Goal: Entertainment & Leisure: Browse casually

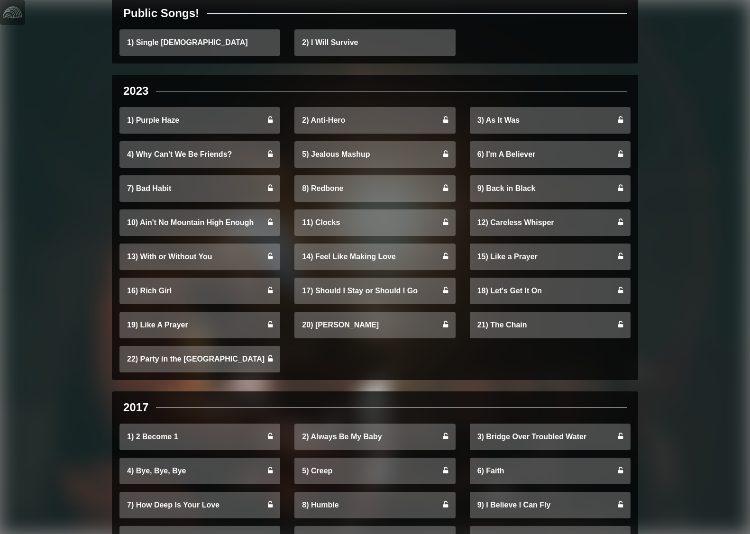
scroll to position [158, 0]
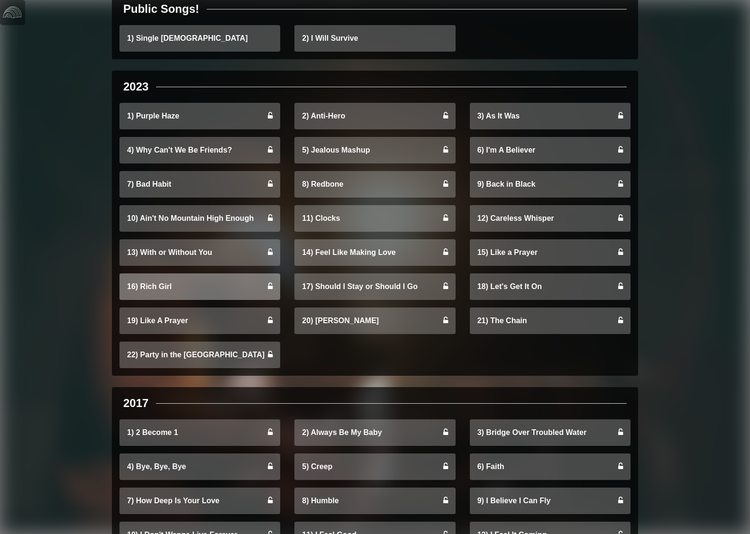
click at [226, 286] on link "16) Rich Girl" at bounding box center [199, 287] width 161 height 27
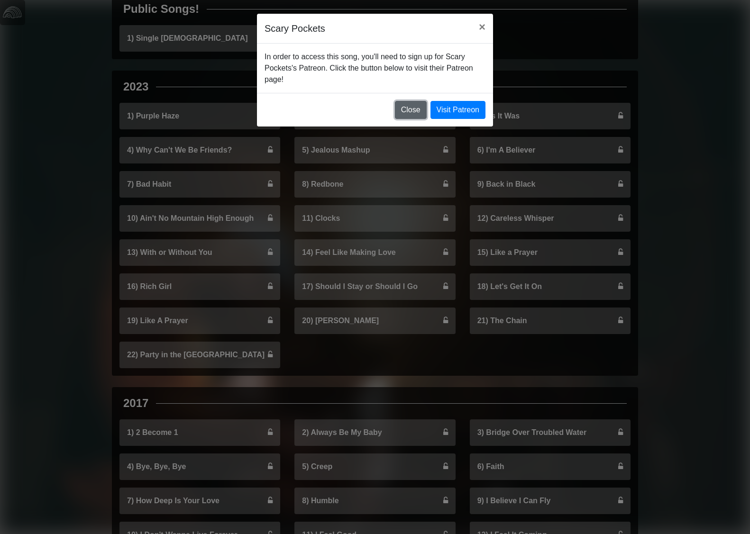
click at [403, 110] on button "Close" at bounding box center [411, 110] width 32 height 18
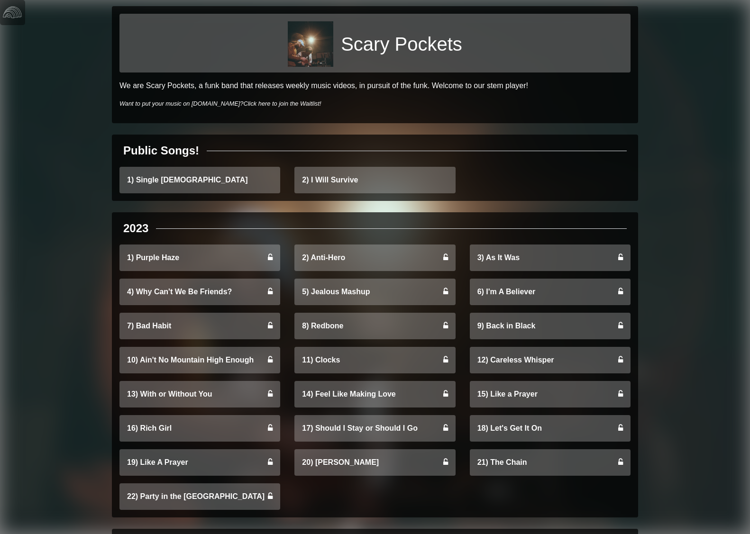
scroll to position [0, 0]
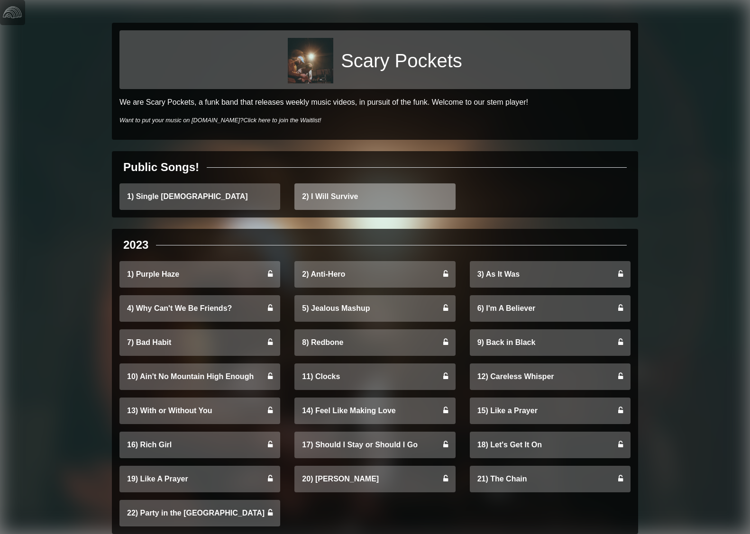
click at [323, 201] on link "2) I Will Survive" at bounding box center [374, 196] width 161 height 27
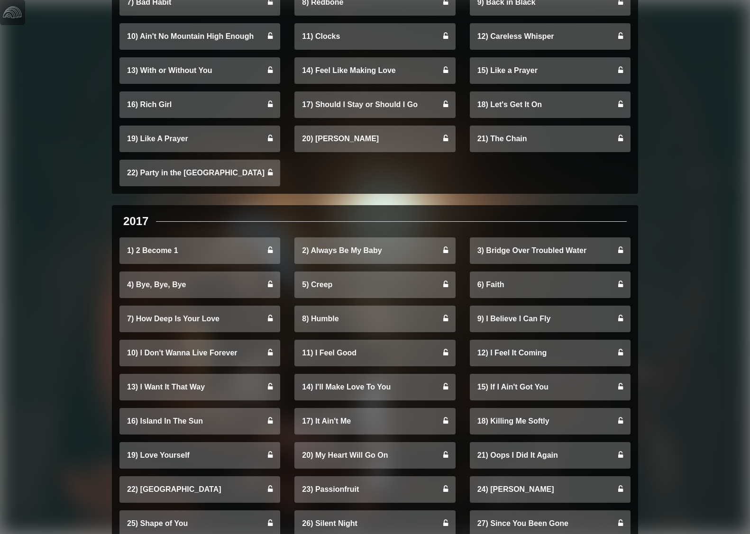
scroll to position [348, 0]
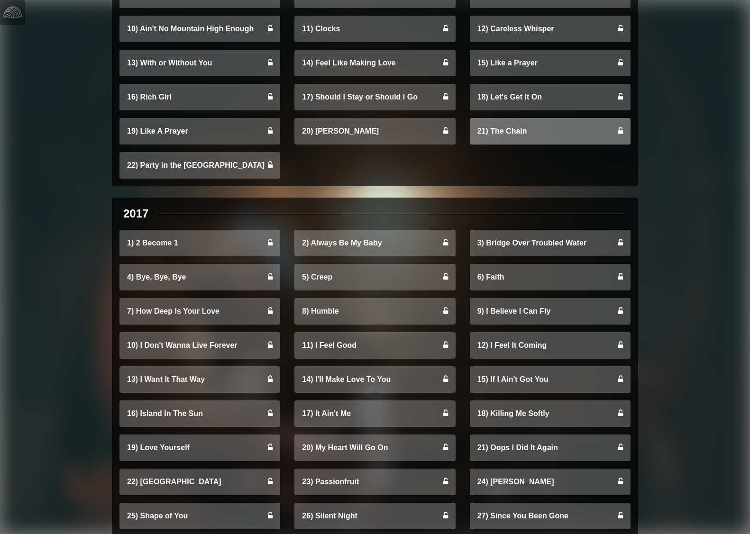
click at [524, 135] on link "21) The Chain" at bounding box center [550, 131] width 161 height 27
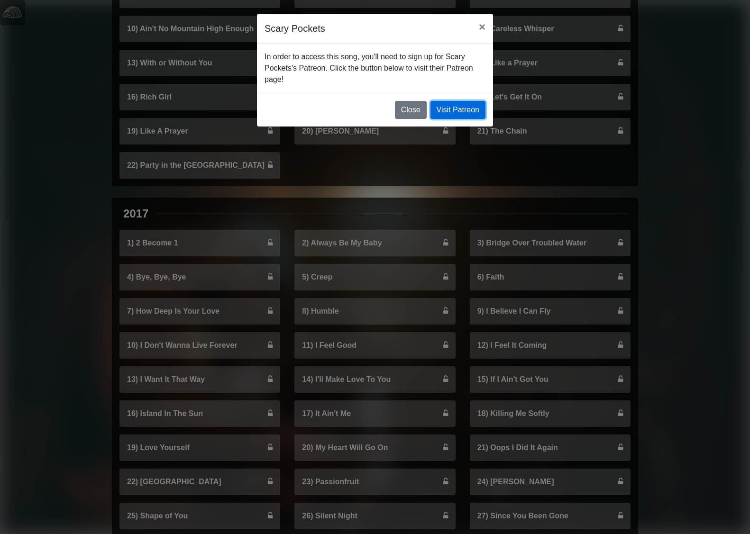
click at [464, 101] on link "Visit Patreon" at bounding box center [458, 110] width 55 height 18
click at [411, 109] on button "Close" at bounding box center [411, 110] width 32 height 18
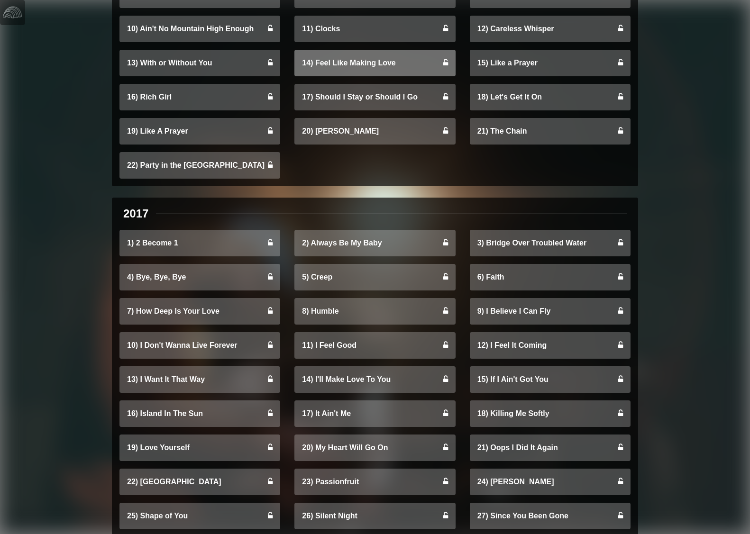
click at [392, 70] on link "14) Feel Like Making Love" at bounding box center [374, 63] width 161 height 27
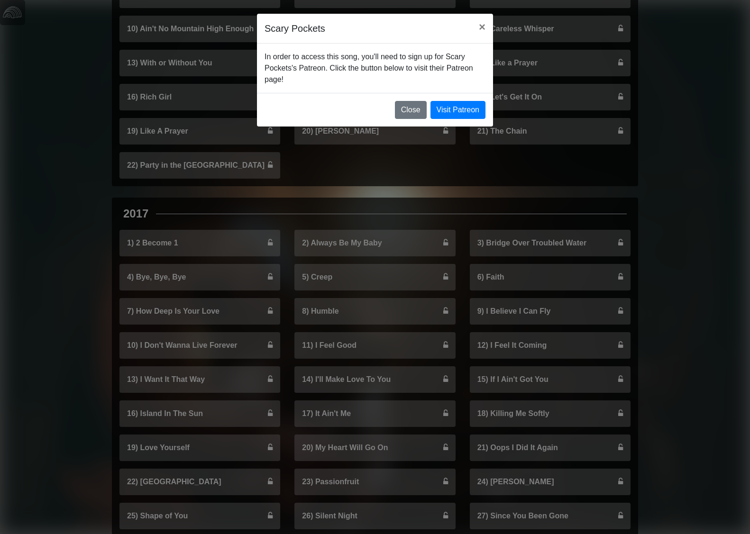
click at [263, 75] on div "In order to access this song, you'll need to sign up for Scary Pockets's Patreo…" at bounding box center [375, 68] width 236 height 49
click at [257, 75] on div "In order to access this song, you'll need to sign up for Scary Pockets's Patreo…" at bounding box center [375, 68] width 236 height 49
click at [406, 110] on button "Close" at bounding box center [411, 110] width 32 height 18
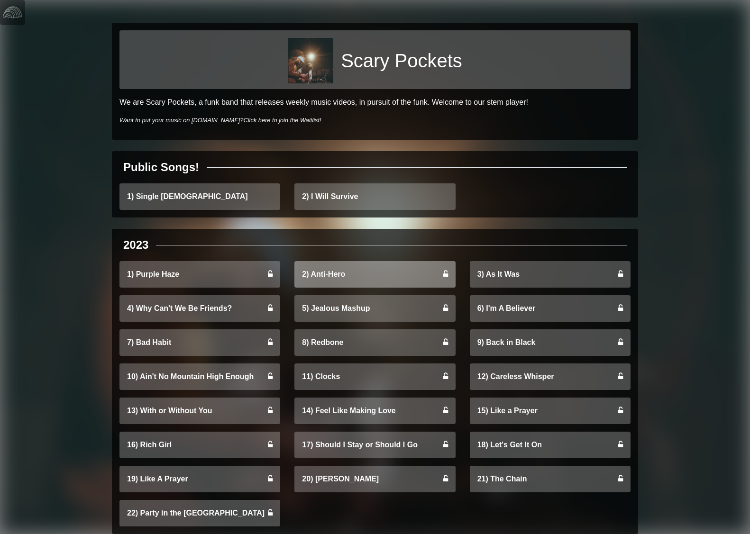
click at [359, 269] on link "2) Anti-Hero" at bounding box center [374, 274] width 161 height 27
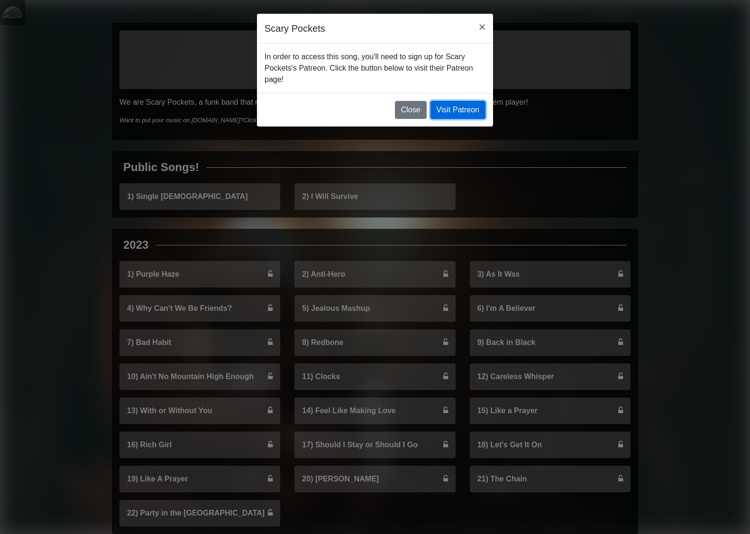
click at [465, 103] on link "Visit Patreon" at bounding box center [458, 110] width 55 height 18
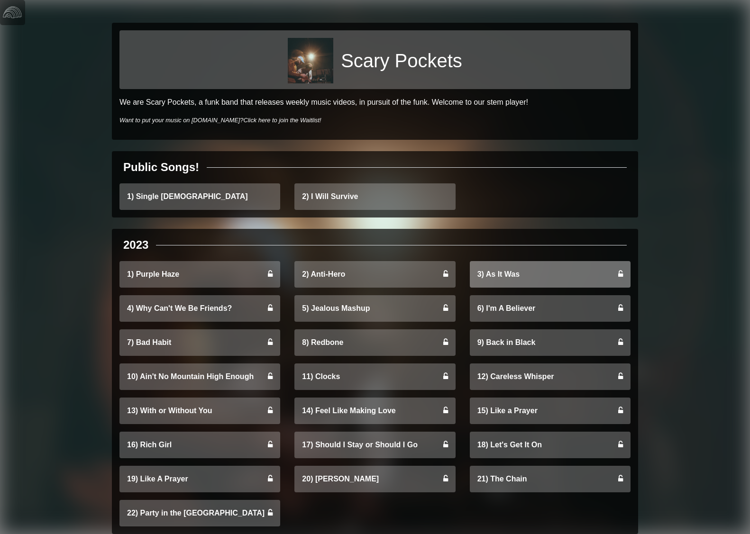
click at [514, 272] on link "3) As It Was" at bounding box center [550, 274] width 161 height 27
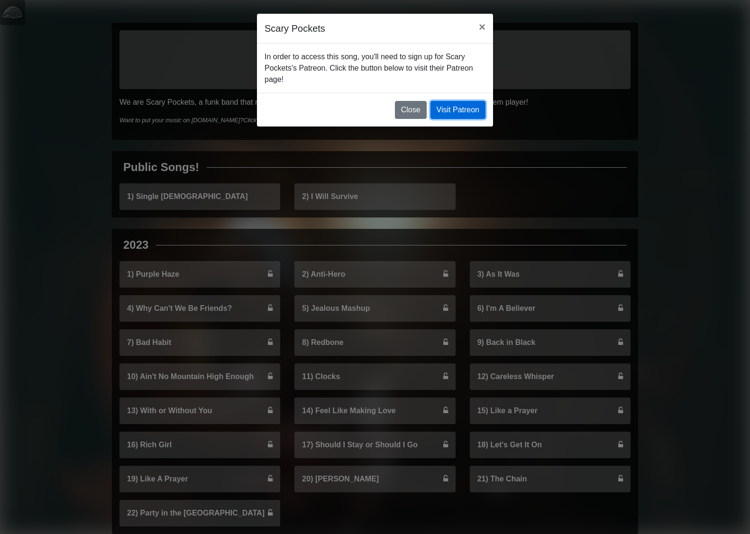
click at [454, 105] on link "Visit Patreon" at bounding box center [458, 110] width 55 height 18
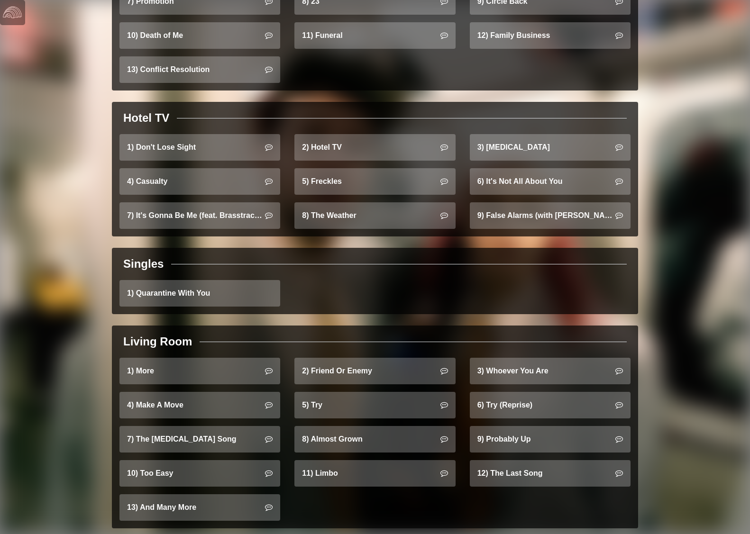
scroll to position [749, 0]
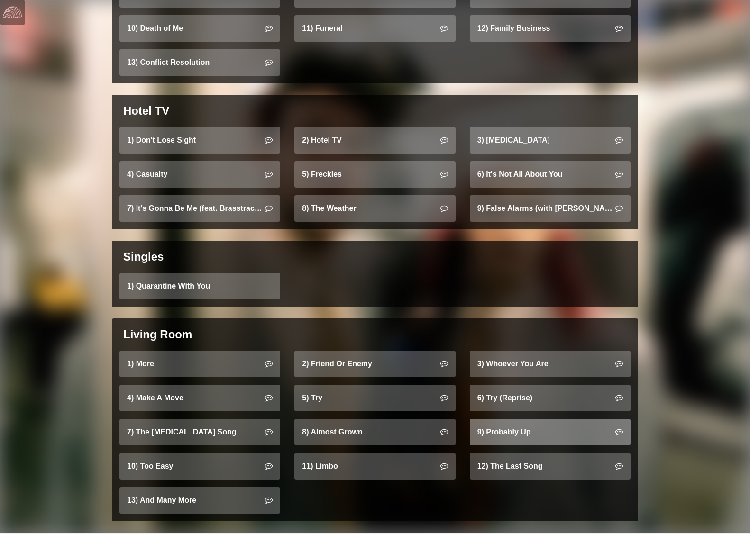
click at [510, 429] on link "9) Probably Up" at bounding box center [550, 432] width 161 height 27
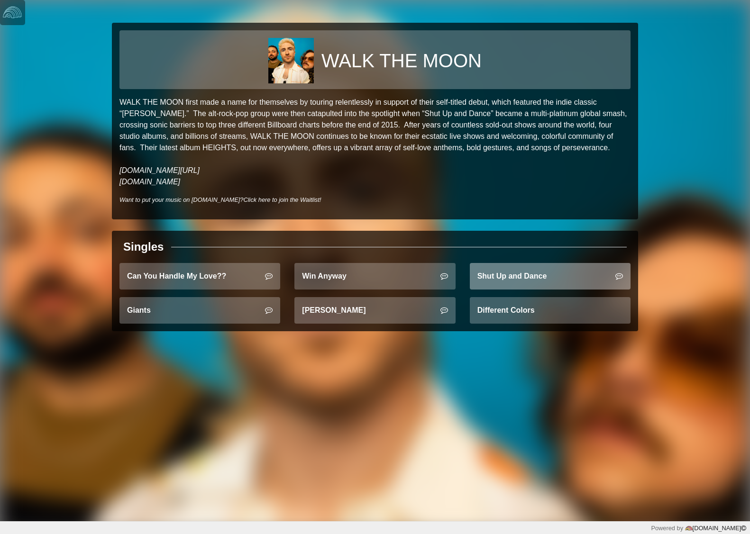
click at [567, 270] on link "Shut Up and Dance" at bounding box center [550, 276] width 161 height 27
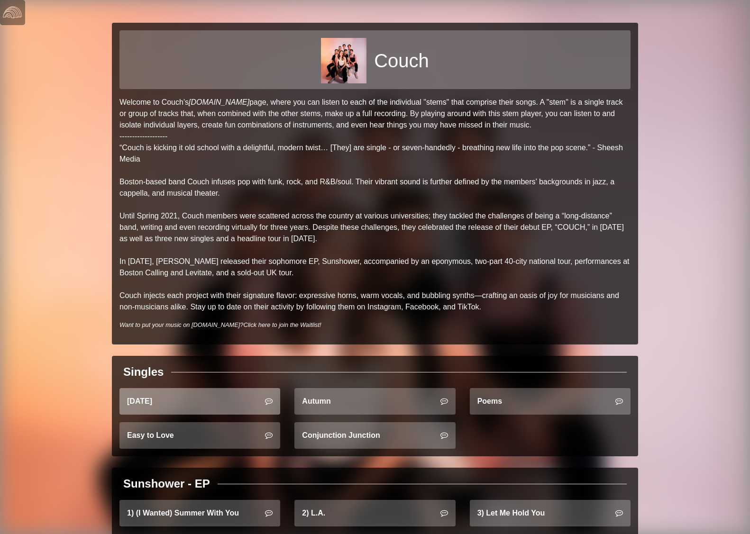
click at [158, 392] on link "[DATE]" at bounding box center [199, 401] width 161 height 27
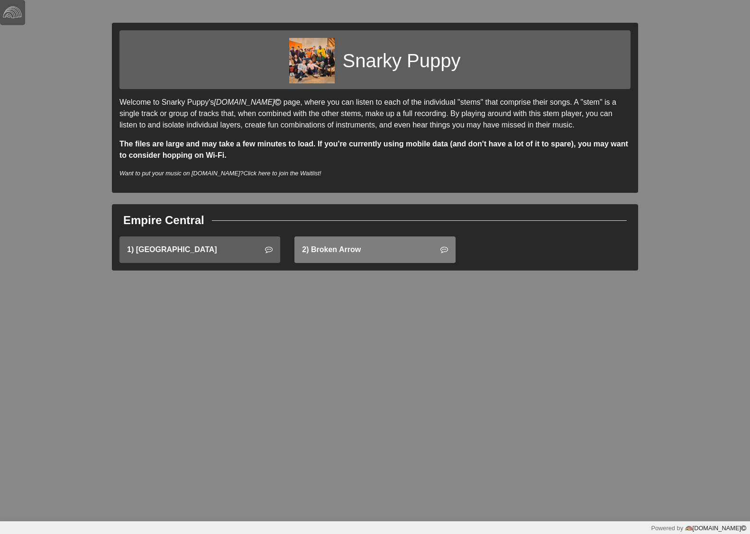
click at [351, 246] on link "2) Broken Arrow" at bounding box center [374, 250] width 161 height 27
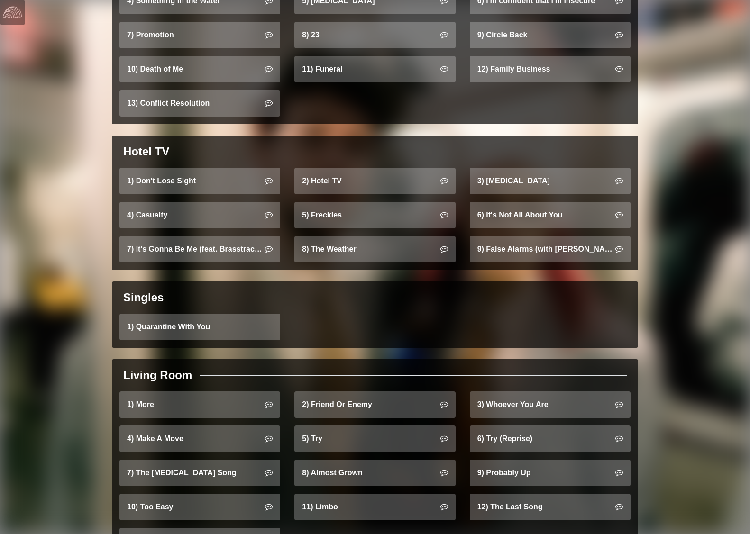
scroll to position [749, 0]
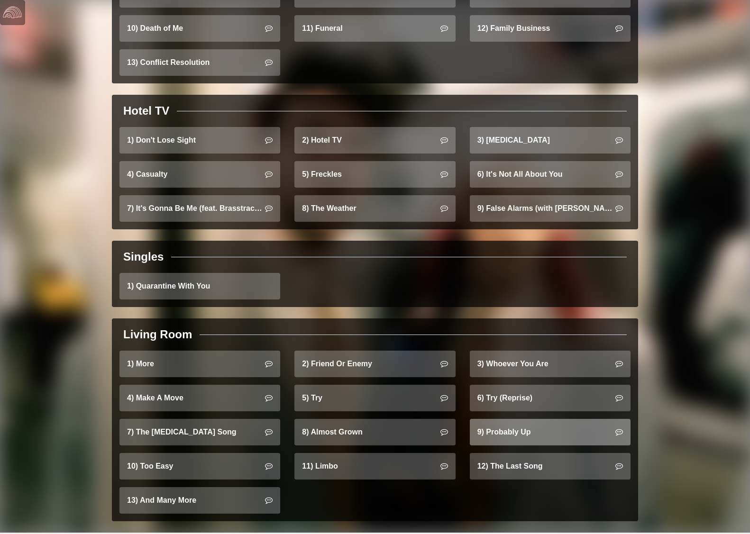
click at [540, 419] on link "9) Probably Up" at bounding box center [550, 432] width 161 height 27
